Goal: Transaction & Acquisition: Purchase product/service

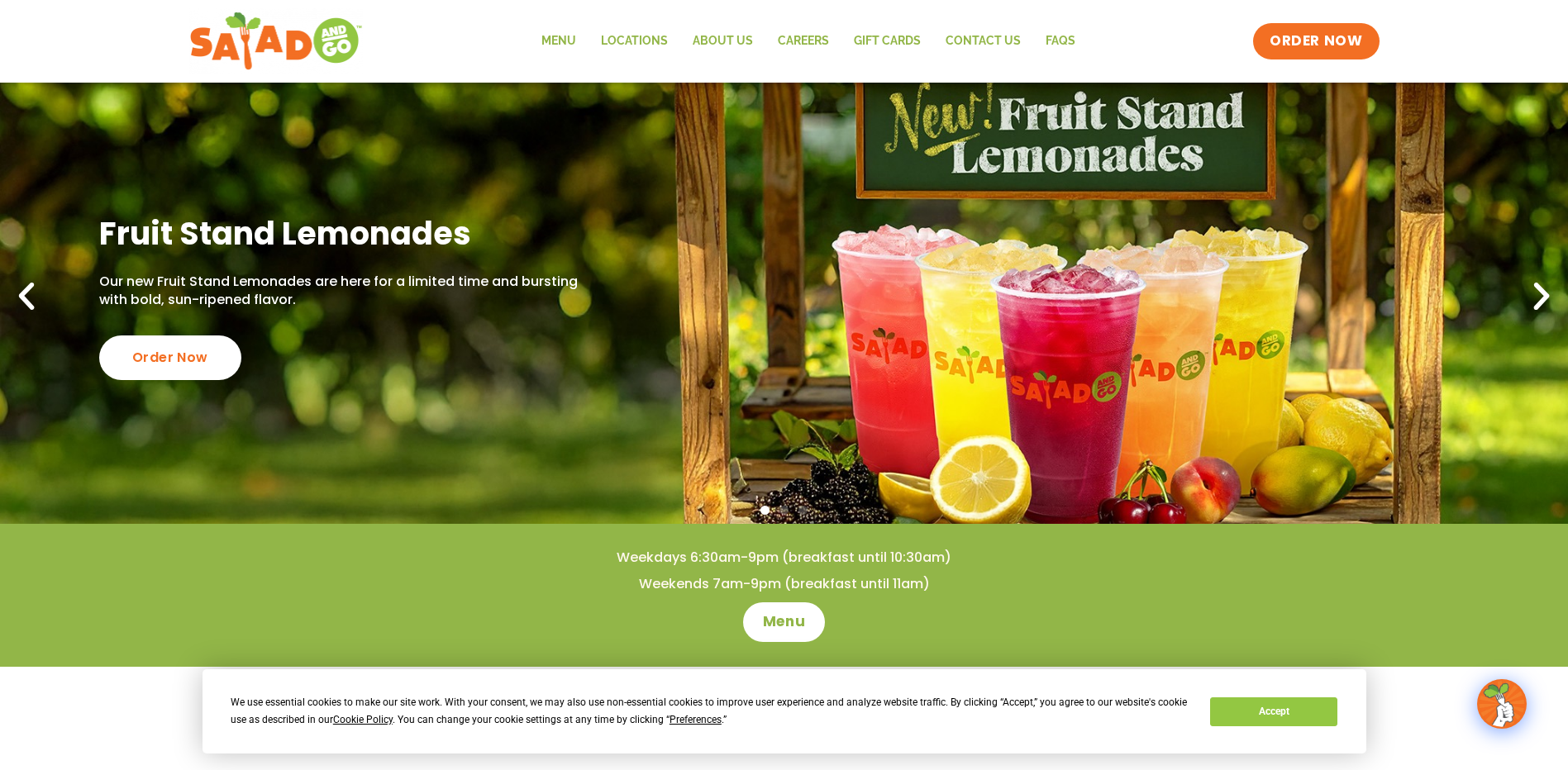
scroll to position [165, 0]
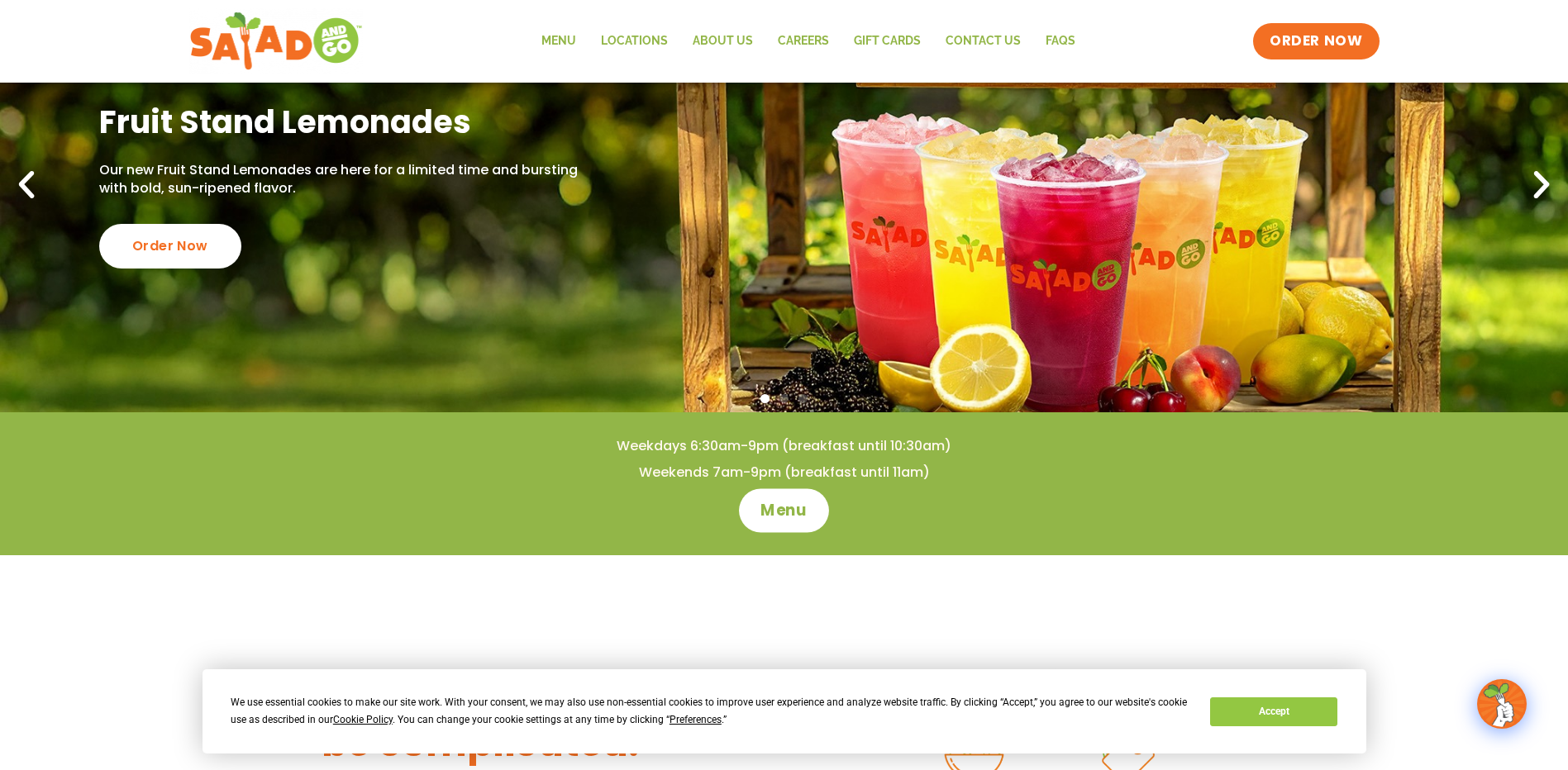
click at [782, 497] on link "Menu" at bounding box center [784, 510] width 90 height 44
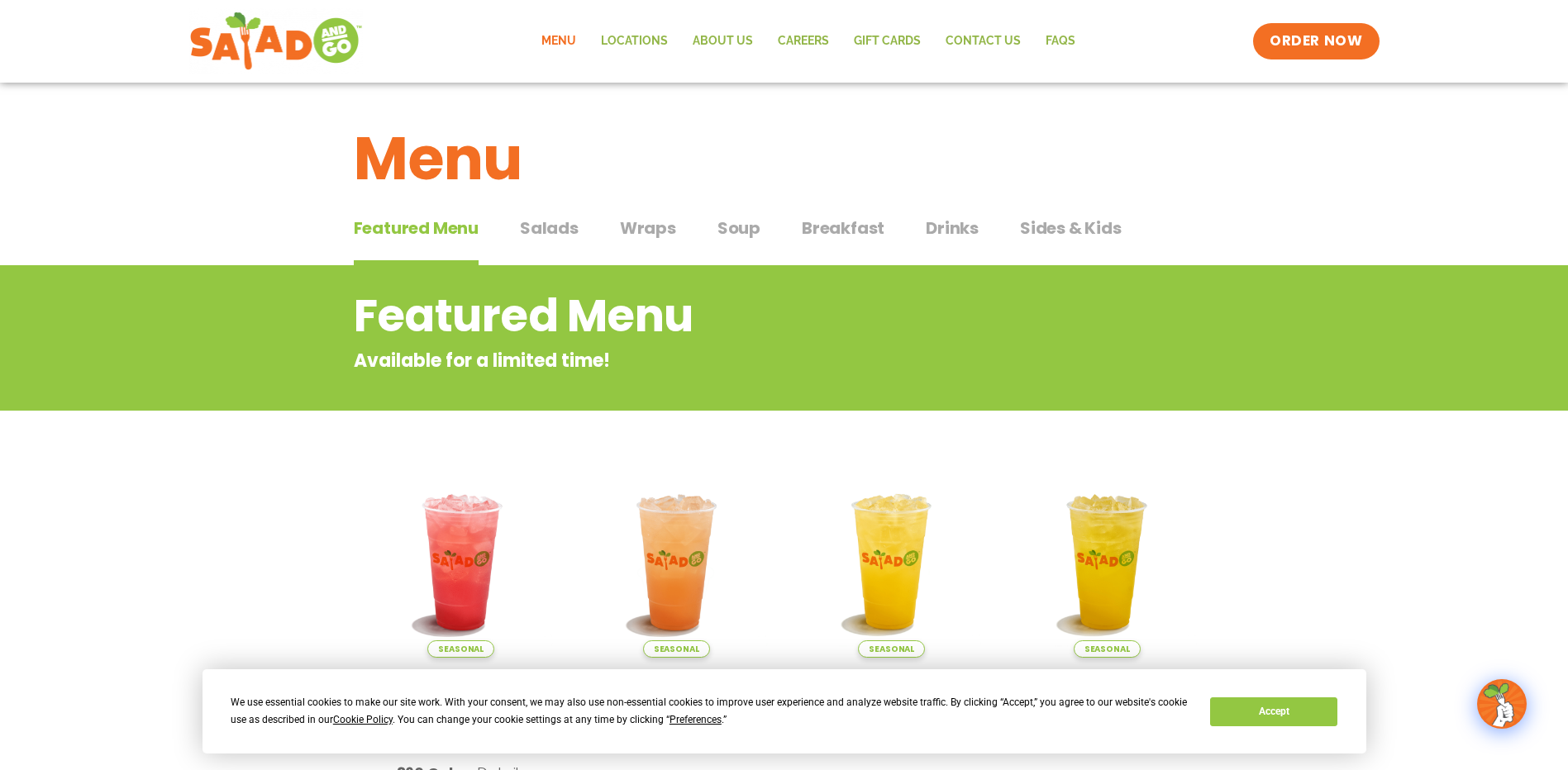
click at [534, 221] on span "Salads" at bounding box center [549, 228] width 58 height 25
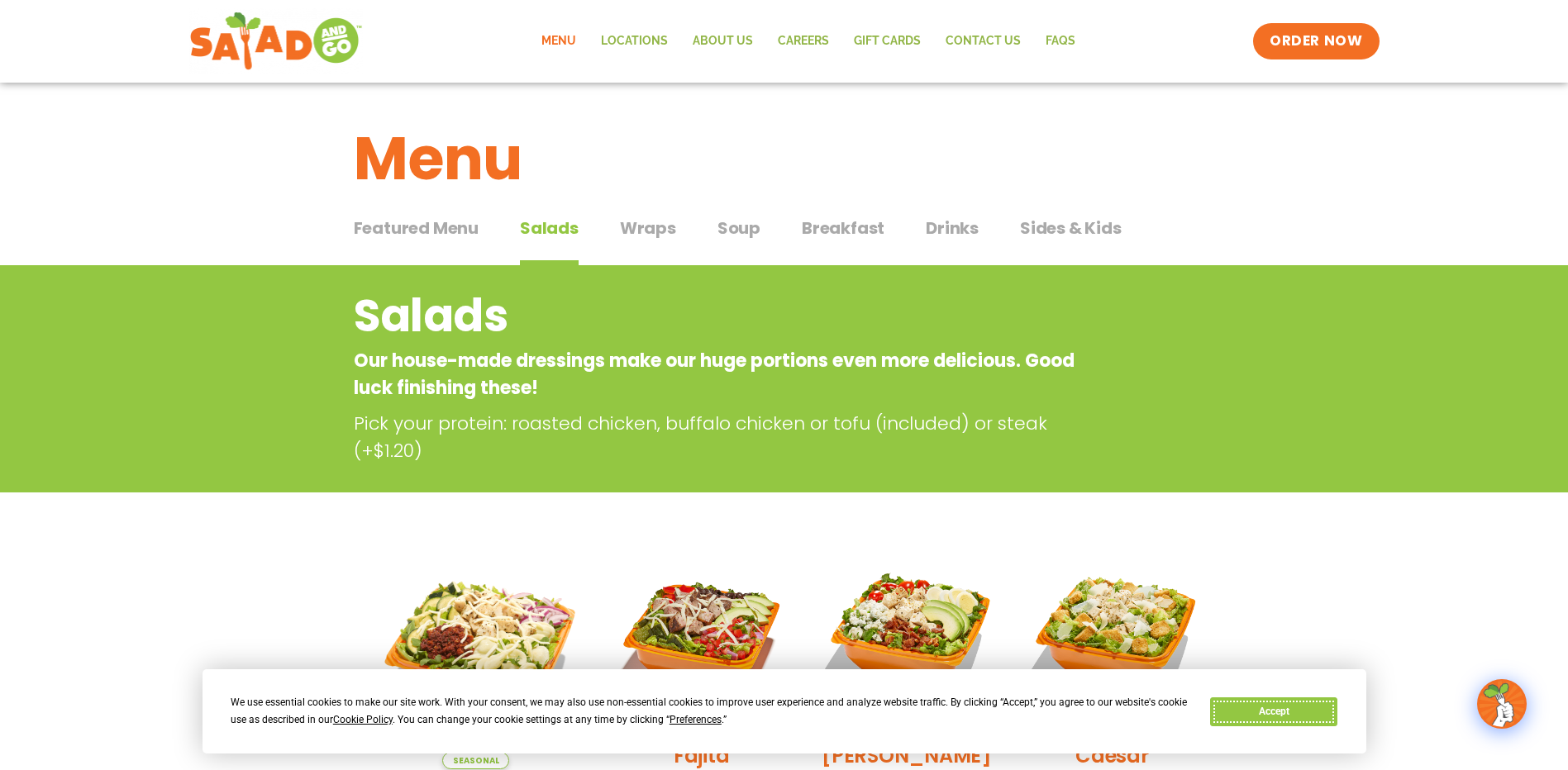
click at [1293, 712] on button "Accept" at bounding box center [1274, 712] width 127 height 29
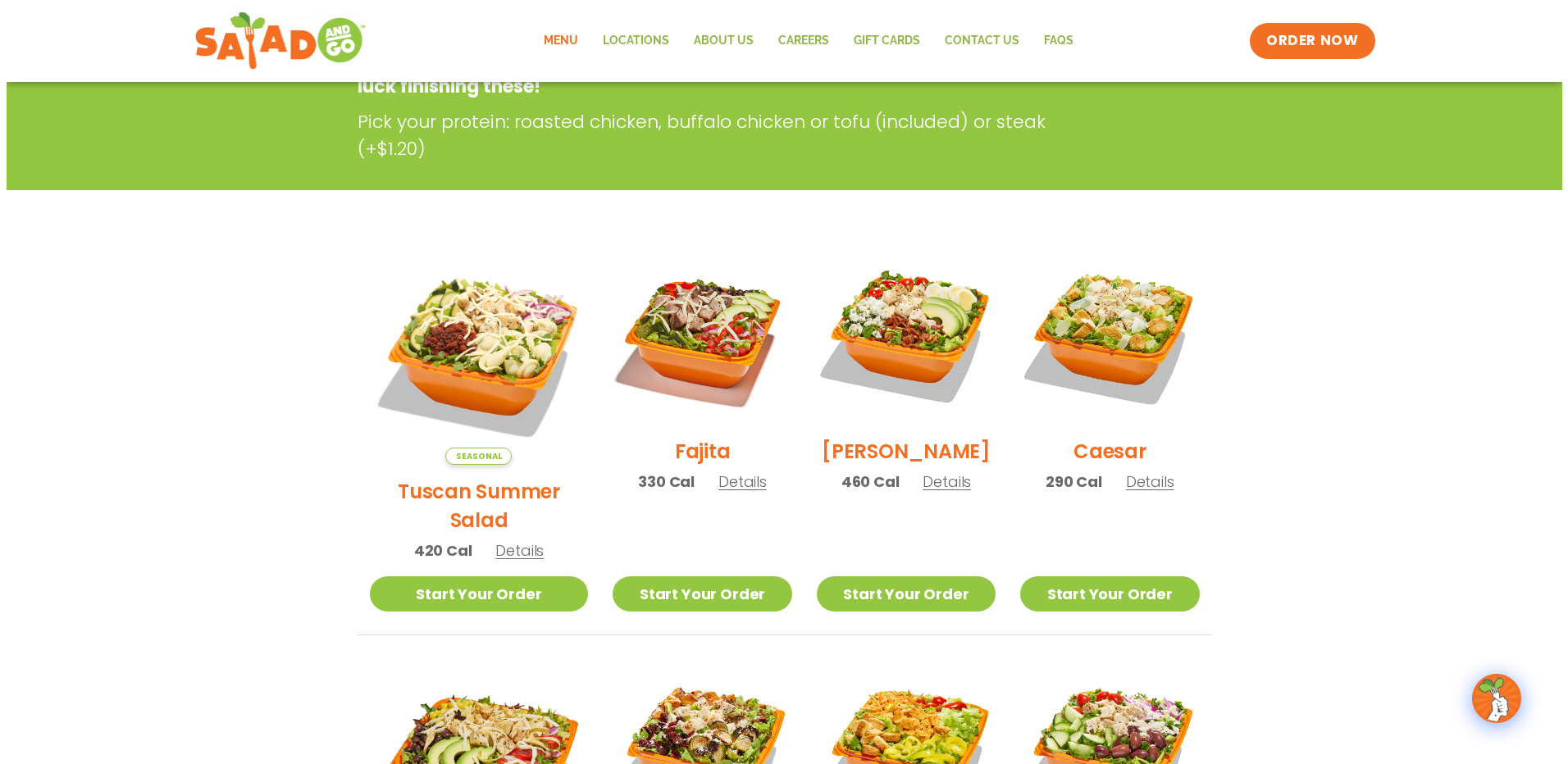
scroll to position [328, 0]
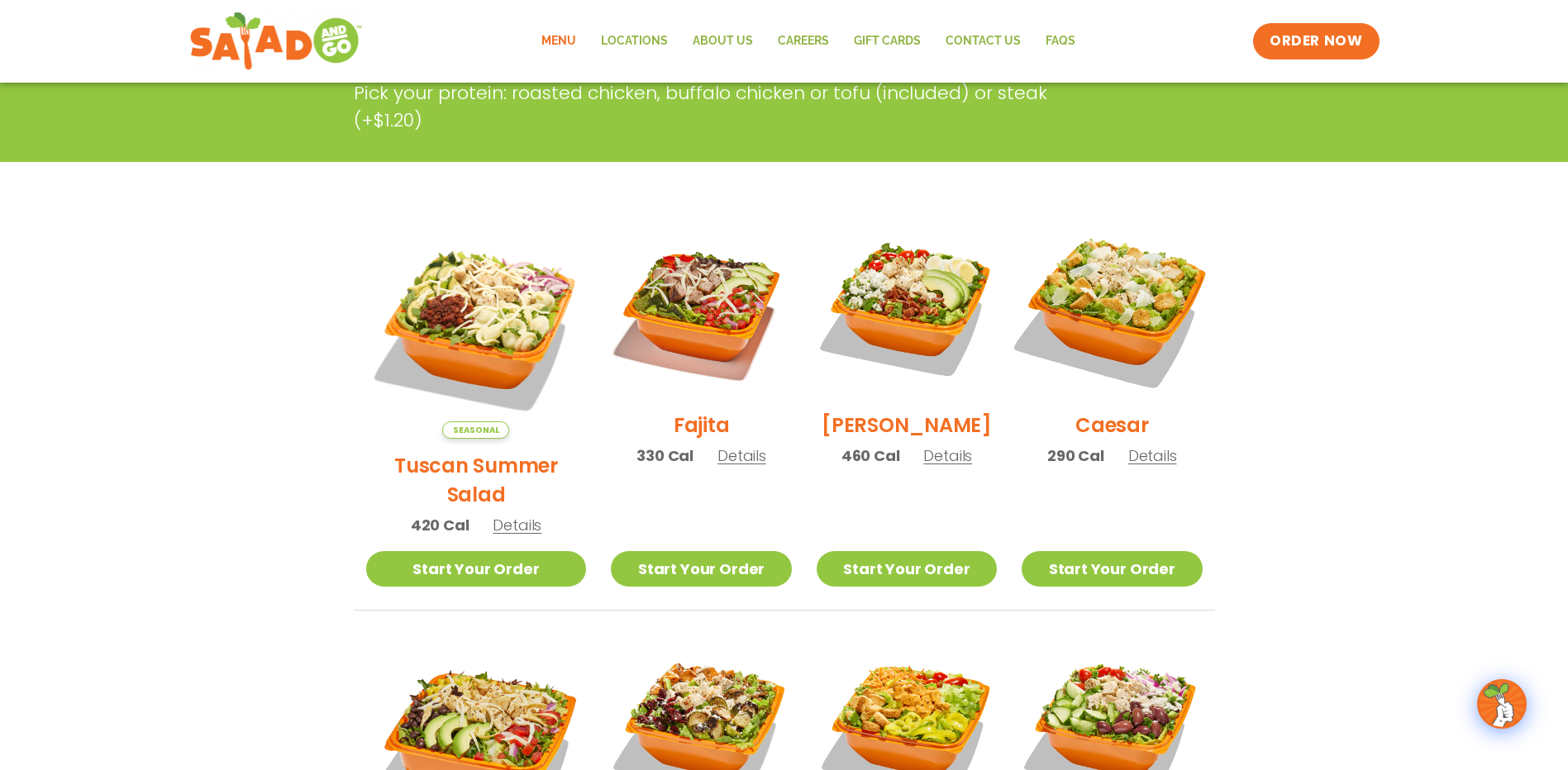
click at [1129, 326] on img at bounding box center [1112, 308] width 212 height 212
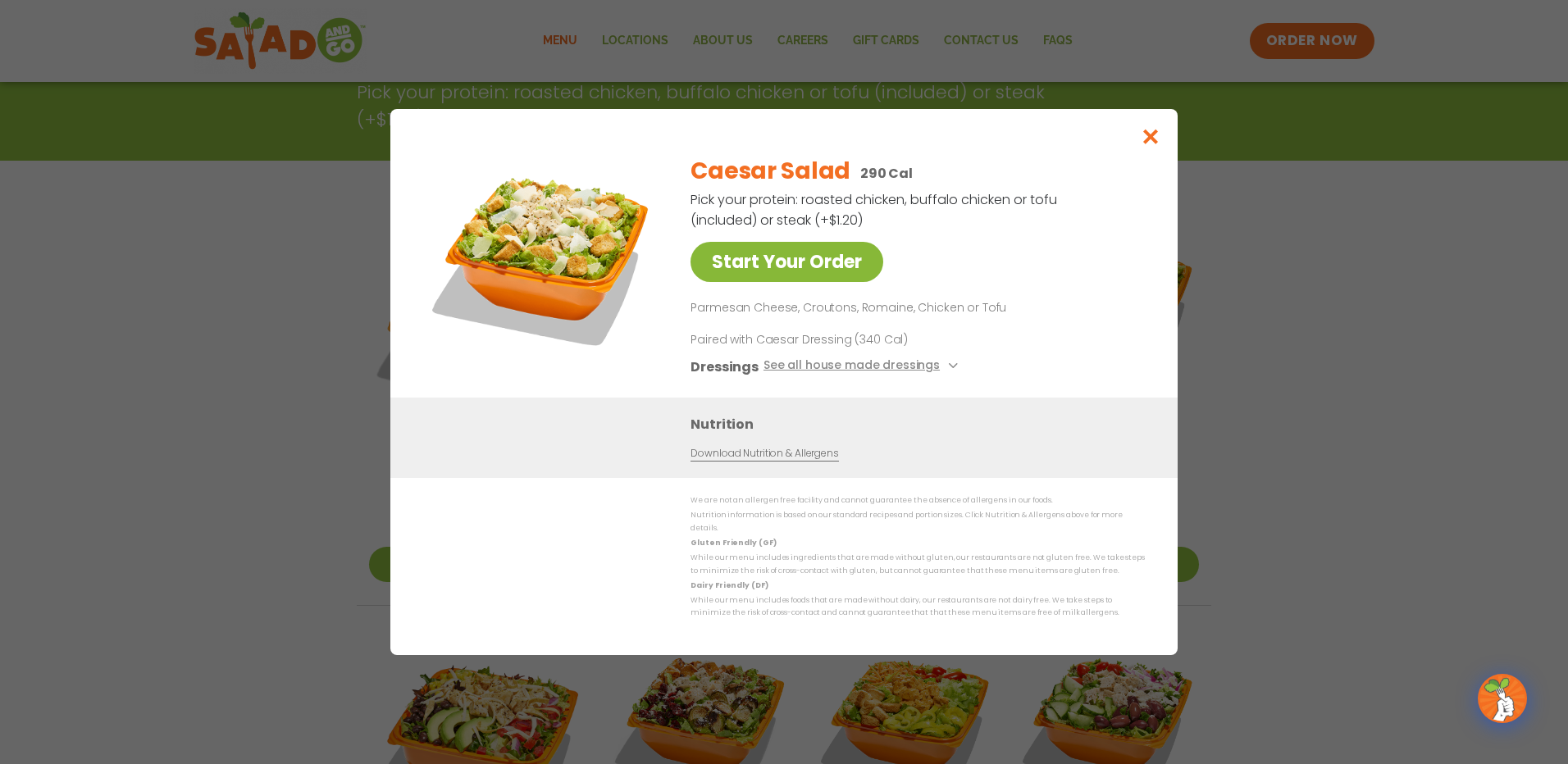
click at [821, 276] on link "Start Your Order" at bounding box center [786, 262] width 193 height 40
